Goal: Check status

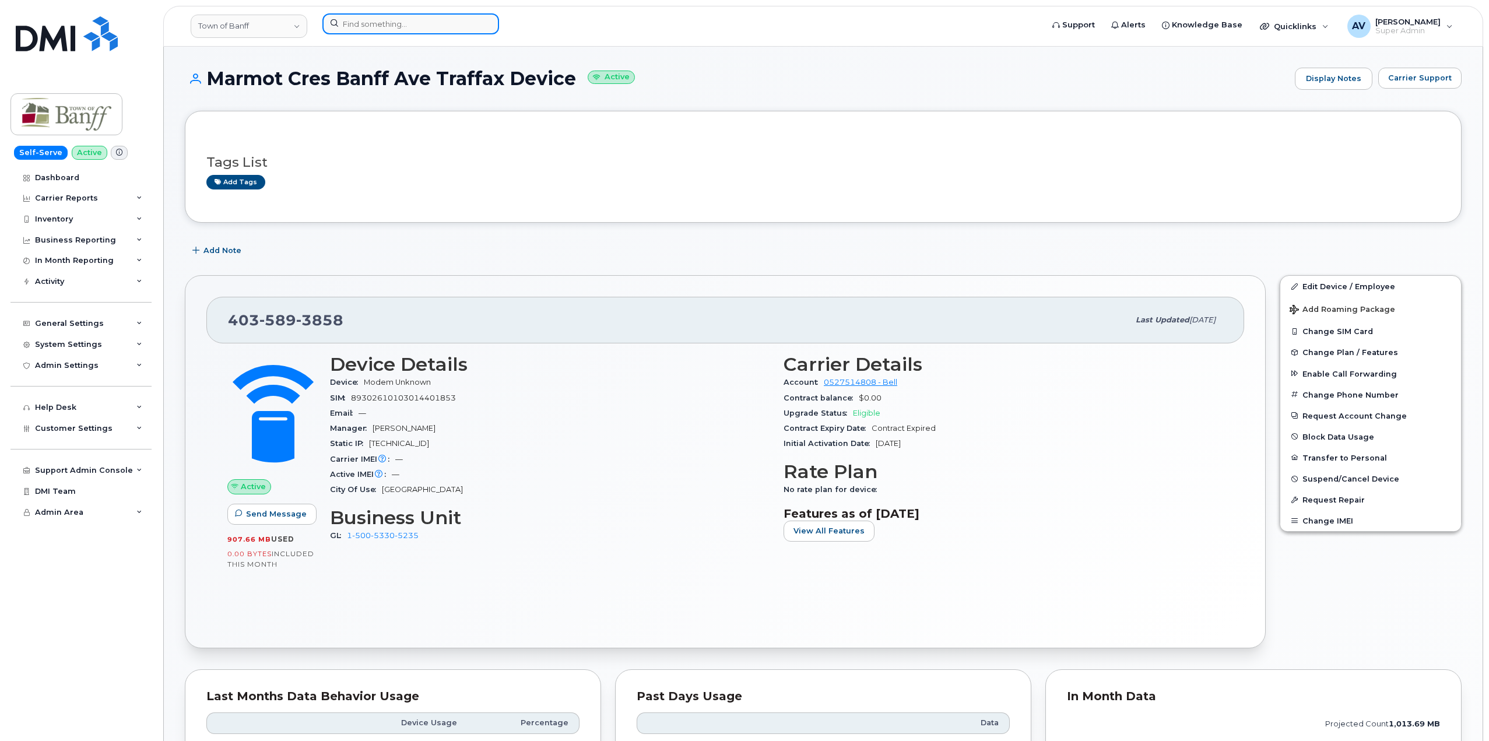
click at [428, 29] on input at bounding box center [410, 23] width 177 height 21
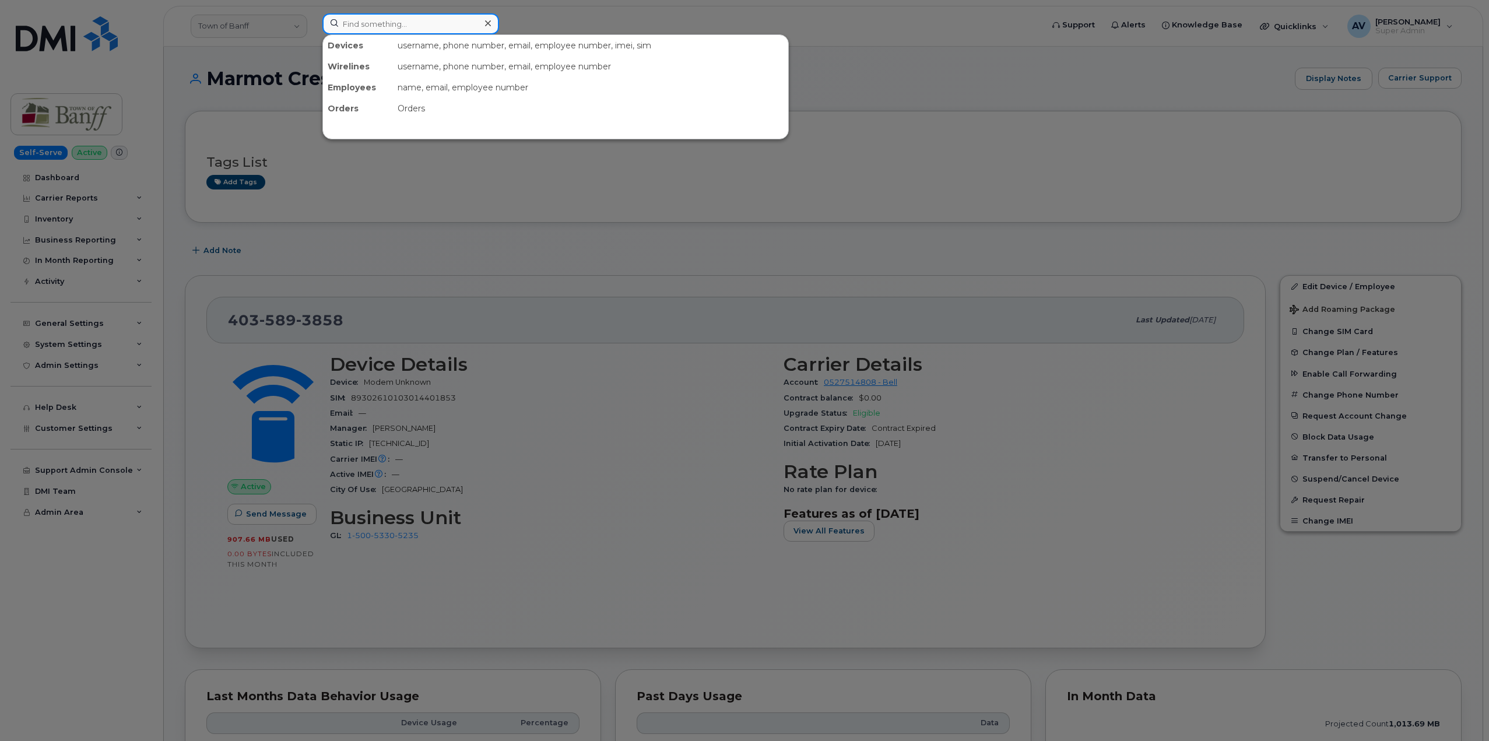
paste input "300541"
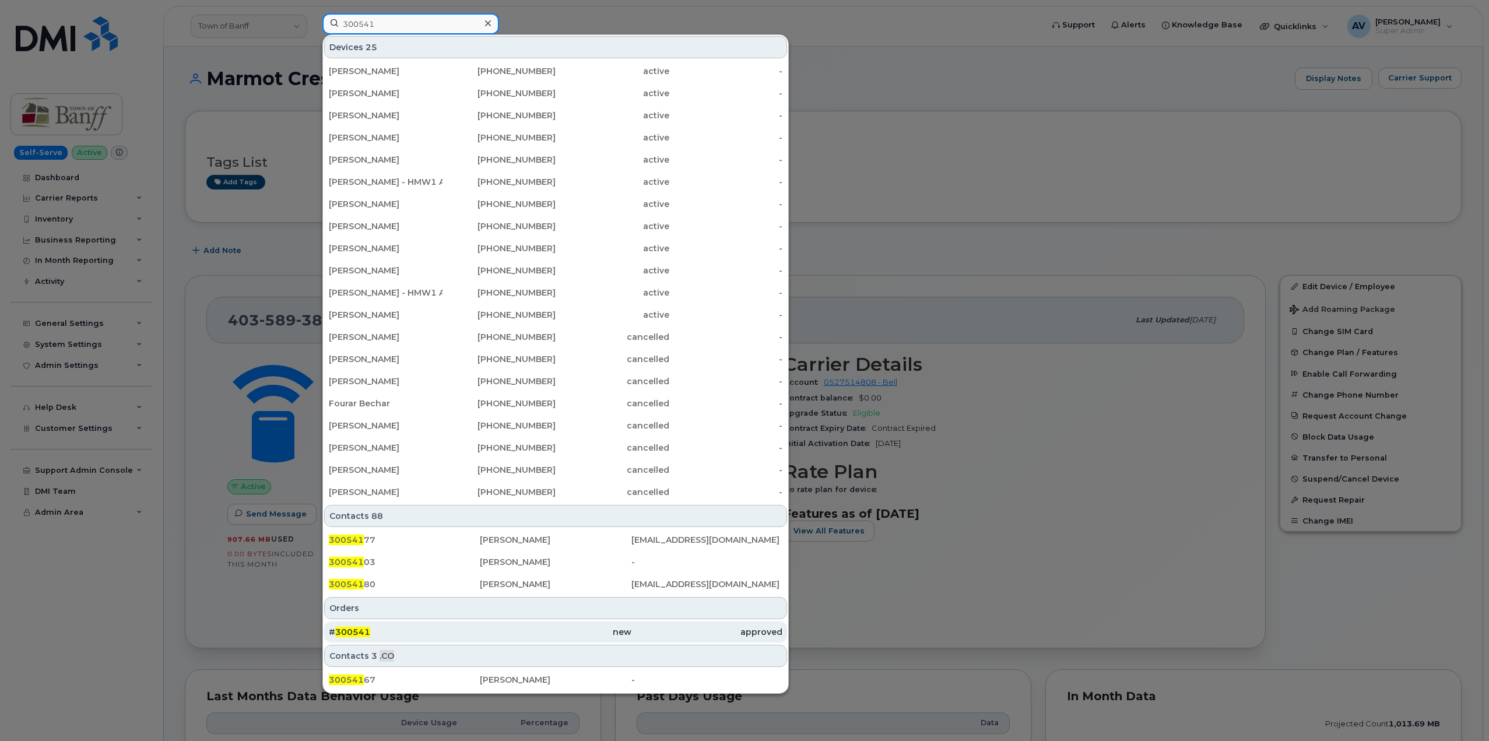
type input "300541"
click at [463, 632] on div "# 300541" at bounding box center [404, 632] width 151 height 12
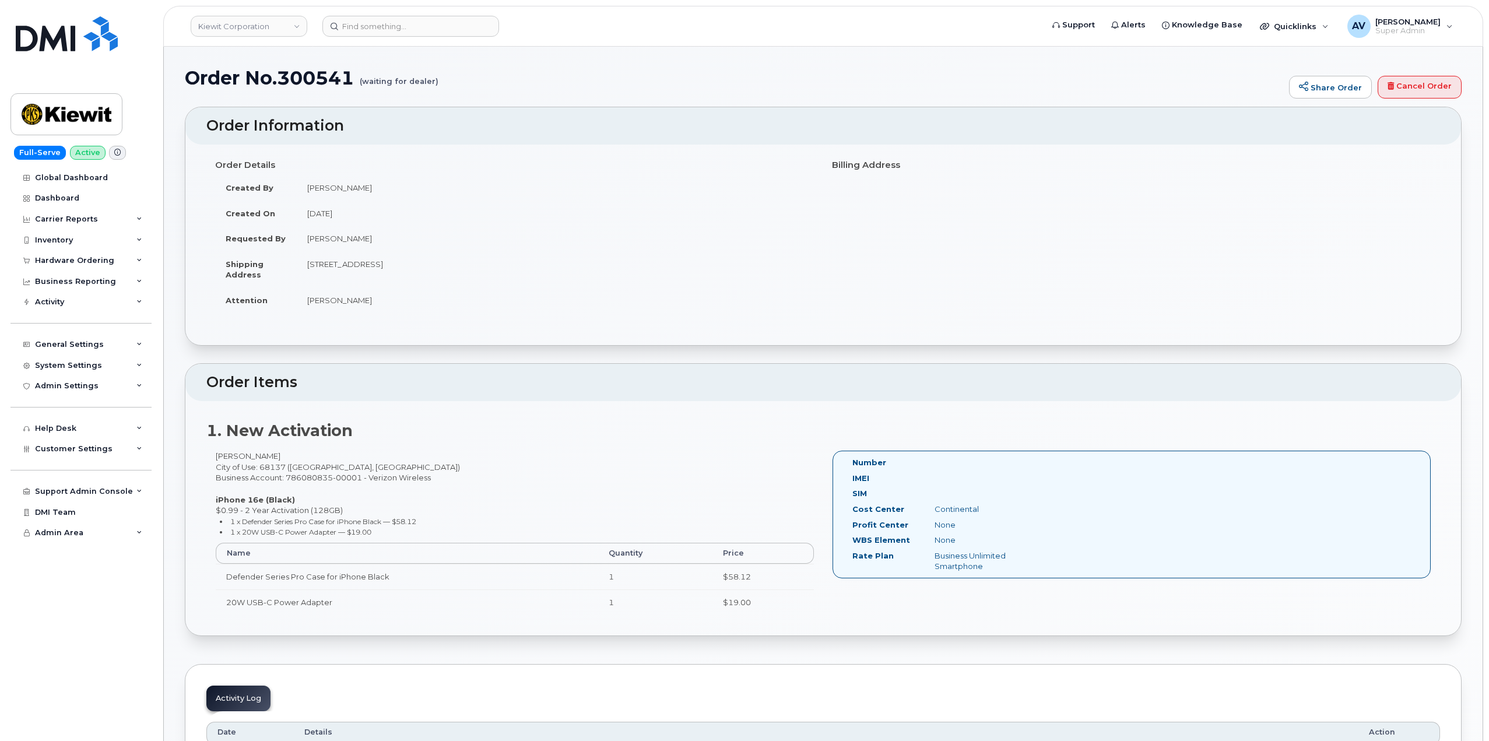
click at [318, 74] on h1 "Order No.300541 (waiting for dealer)" at bounding box center [734, 78] width 1099 height 20
copy h1 "300541"
